Goal: Transaction & Acquisition: Purchase product/service

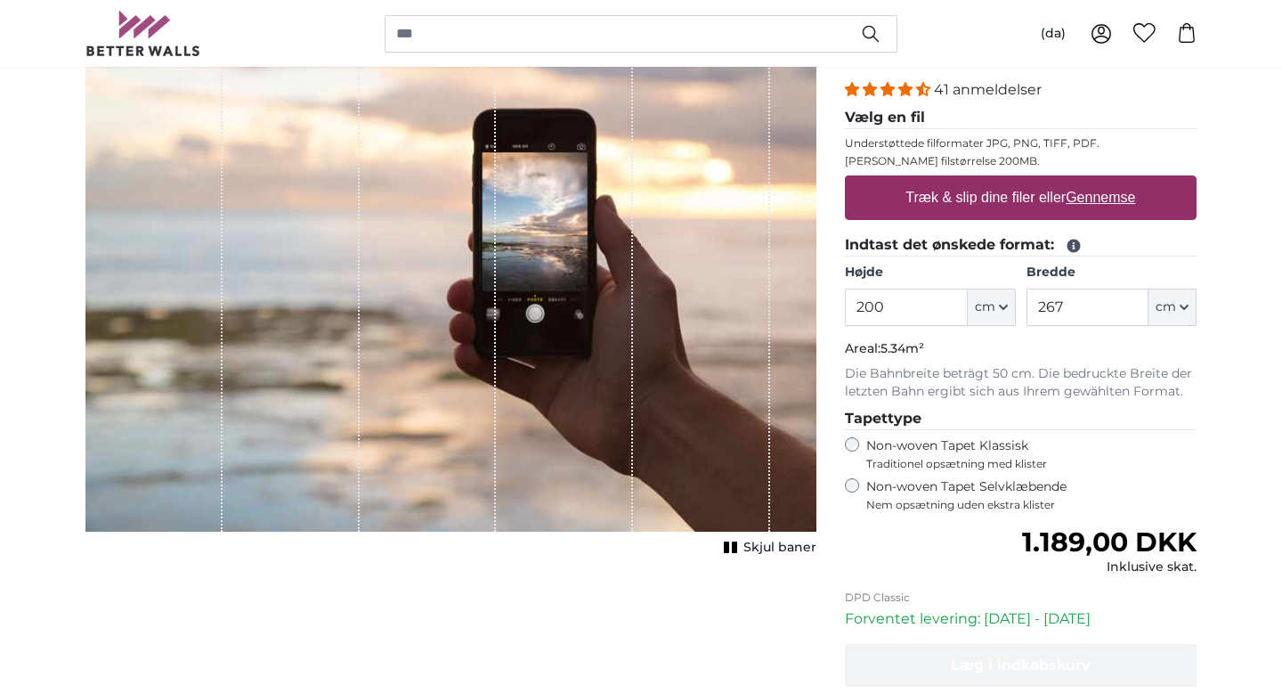
scroll to position [249, 0]
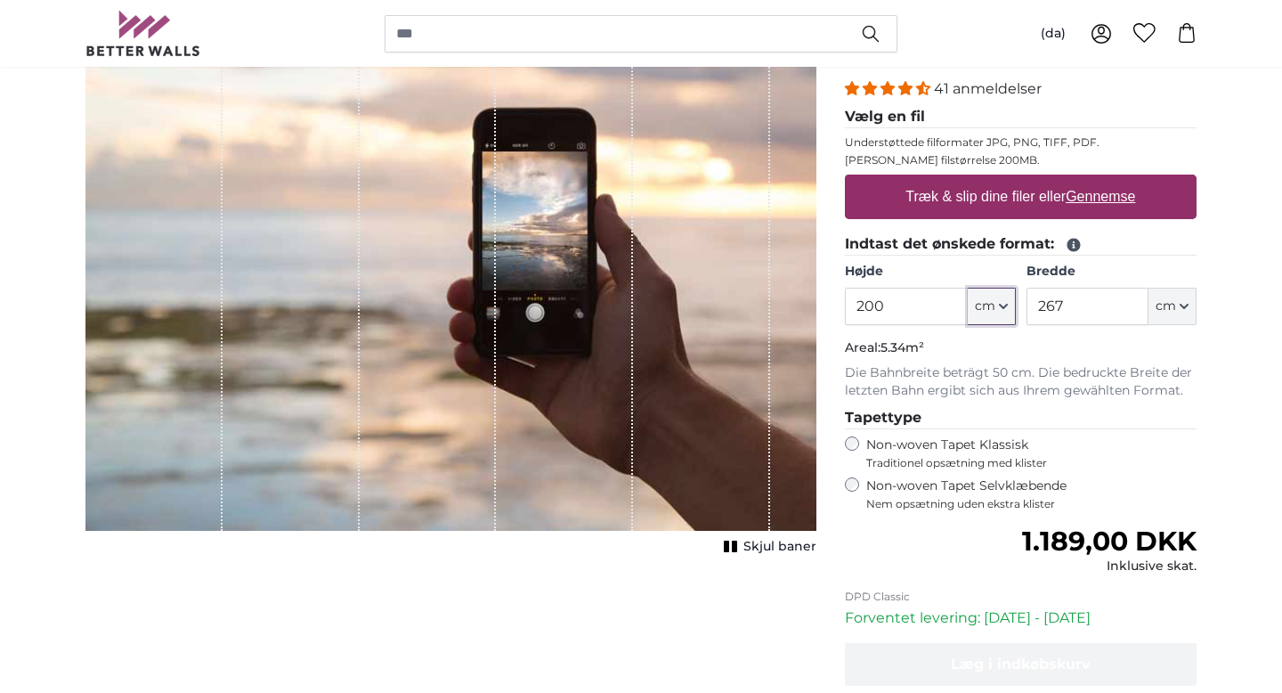
click at [1002, 308] on icon "button" at bounding box center [1003, 307] width 7 height 4
click at [894, 315] on input "200" at bounding box center [906, 306] width 122 height 37
type input "2"
type input "150"
click at [1065, 307] on input "267" at bounding box center [1088, 306] width 122 height 37
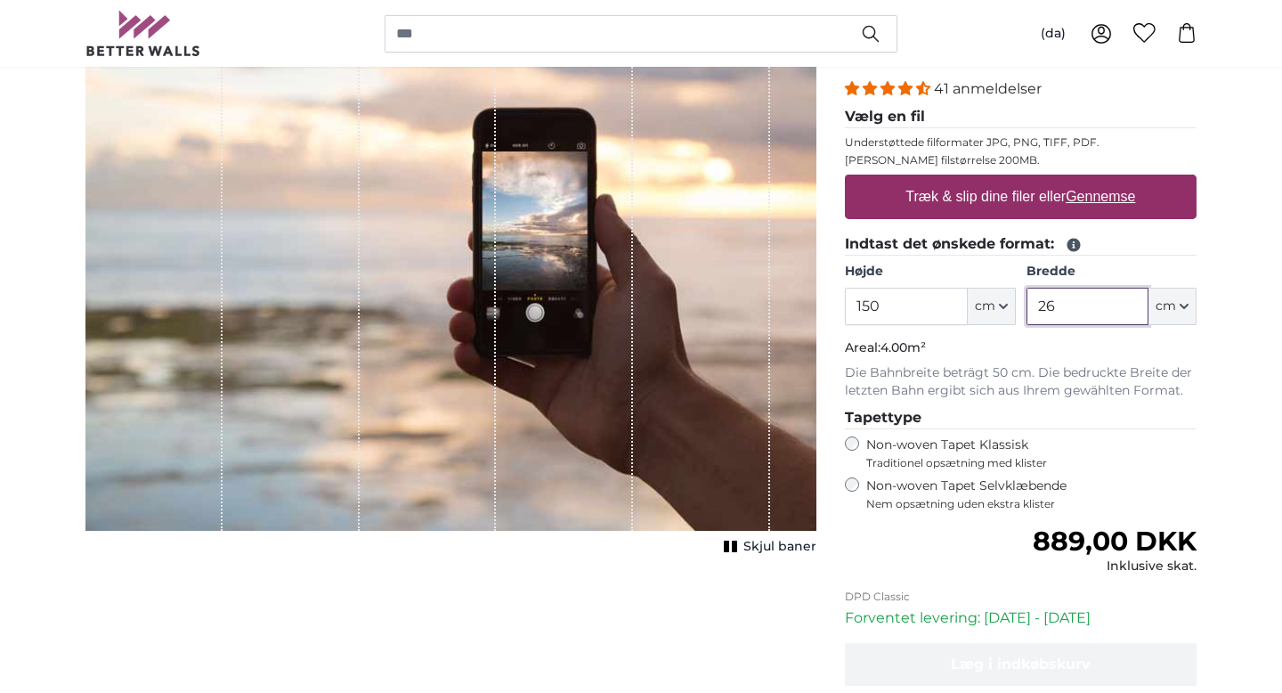
type input "2"
type input "150"
click at [879, 307] on input "150" at bounding box center [906, 306] width 122 height 37
type input "100"
click at [1060, 306] on input "150" at bounding box center [1088, 306] width 122 height 37
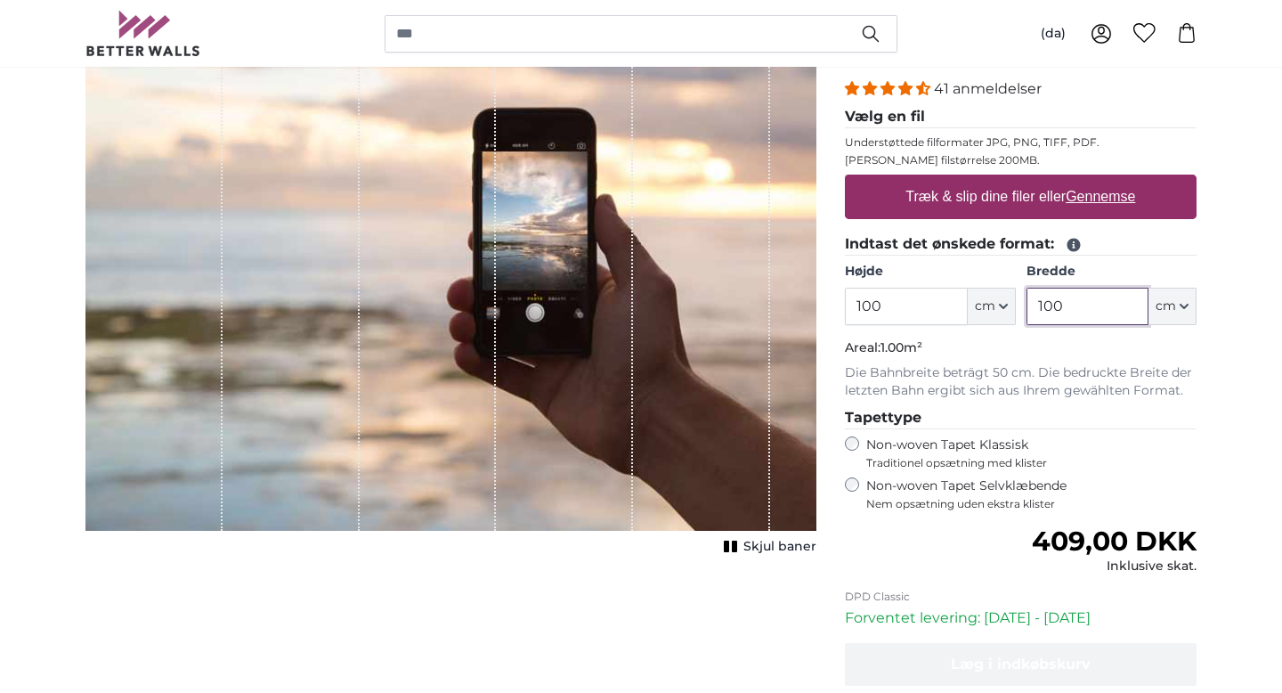
type input "100"
click at [1096, 200] on u "Gennemse" at bounding box center [1100, 196] width 69 height 15
click at [1096, 180] on input "Træk & slip dine filer eller Gennemse" at bounding box center [1021, 177] width 352 height 5
type input "**********"
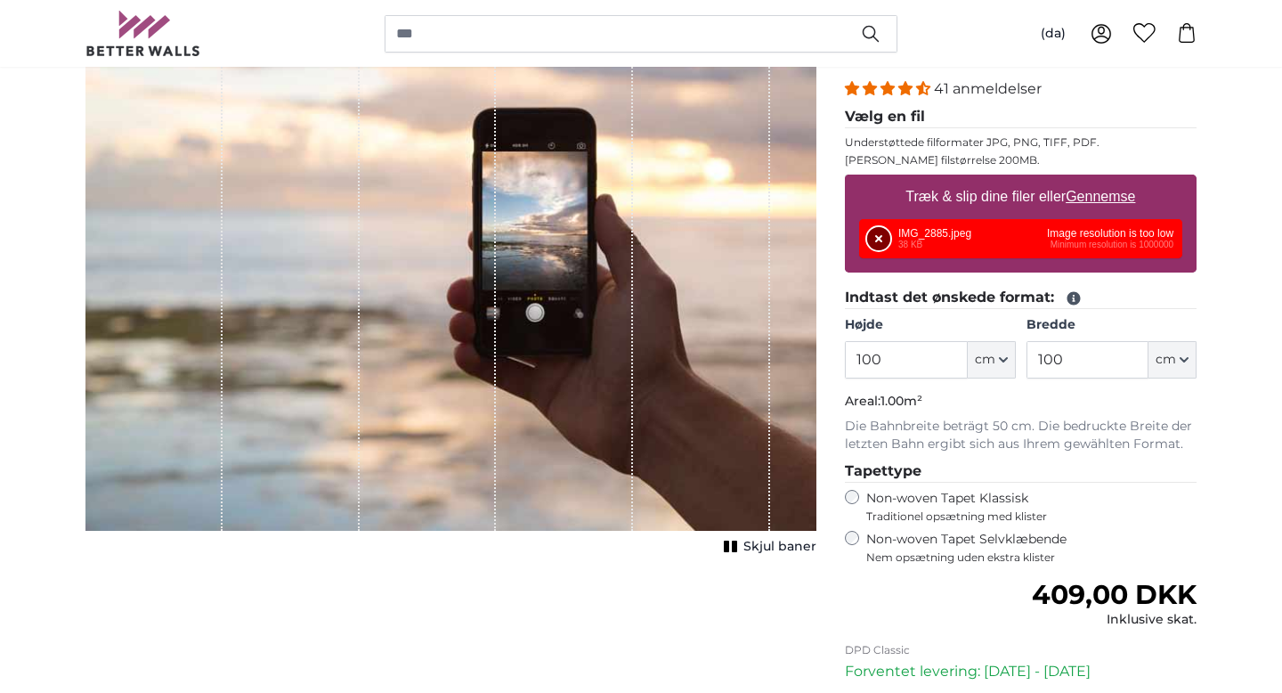
click at [881, 238] on button "Fjern" at bounding box center [878, 238] width 23 height 23
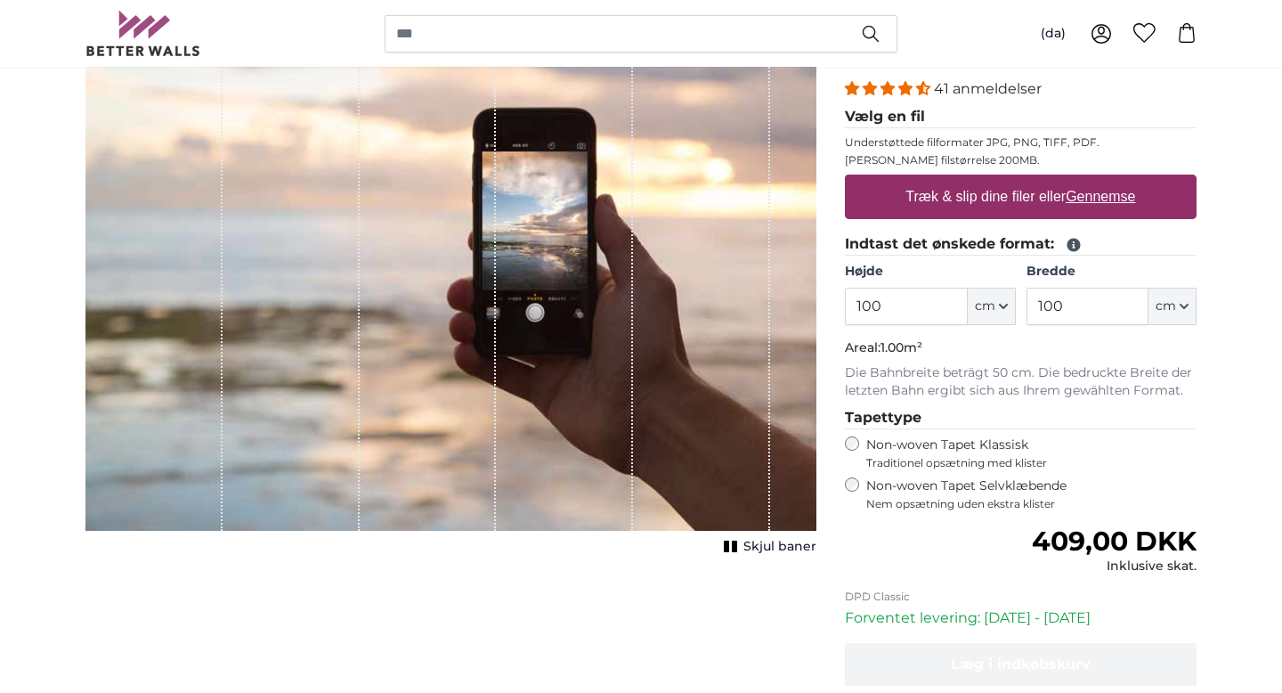
click at [1101, 196] on u "Gennemse" at bounding box center [1100, 196] width 69 height 15
click at [1101, 180] on input "Træk & slip dine filer eller Gennemse" at bounding box center [1021, 177] width 352 height 5
type input "**********"
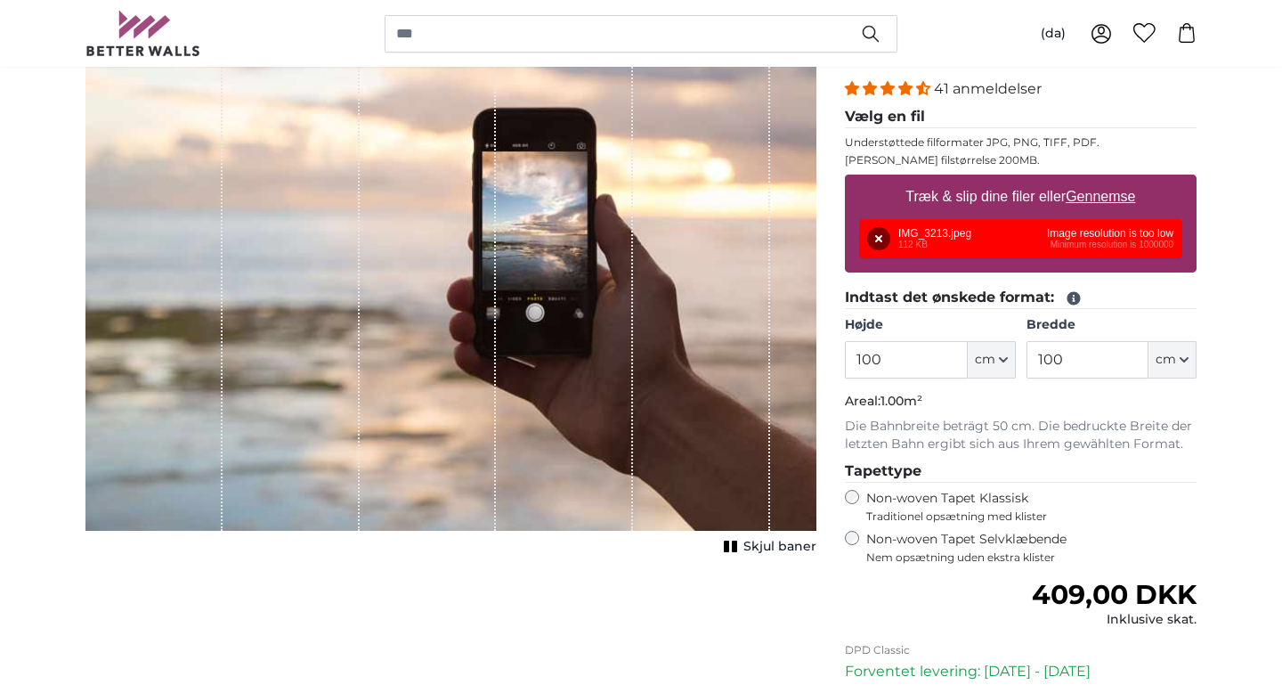
click at [1114, 193] on u "Gennemse" at bounding box center [1100, 196] width 69 height 15
click at [1114, 180] on input "Træk & slip dine filer eller Gennemse" at bounding box center [1021, 177] width 352 height 5
type input "**********"
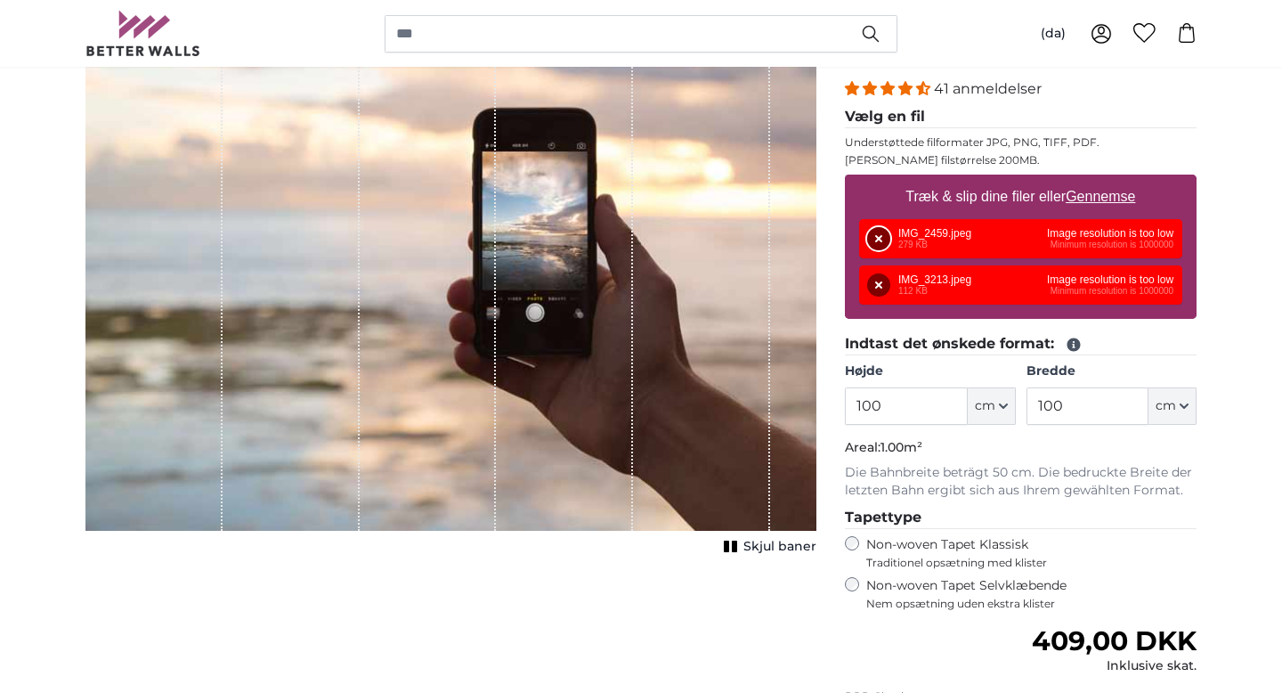
click at [882, 240] on button "Fjern" at bounding box center [878, 238] width 23 height 23
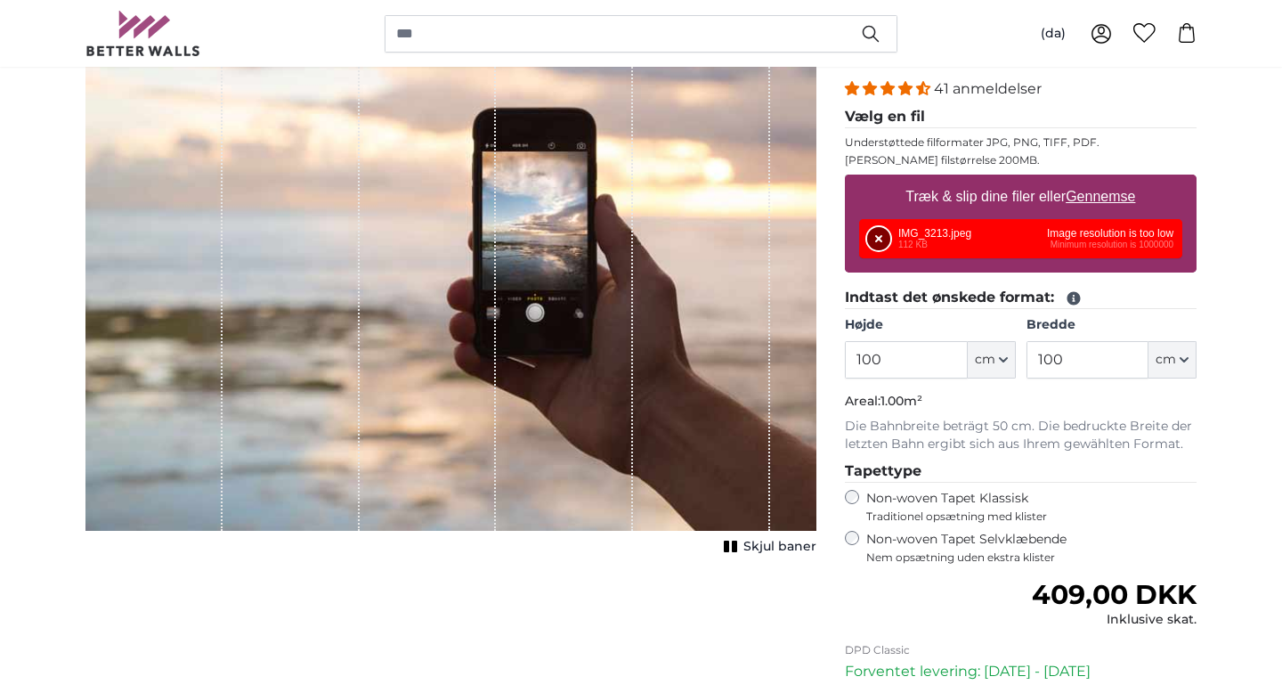
click at [881, 239] on button "Fjern" at bounding box center [878, 238] width 23 height 23
